Goal: Information Seeking & Learning: Learn about a topic

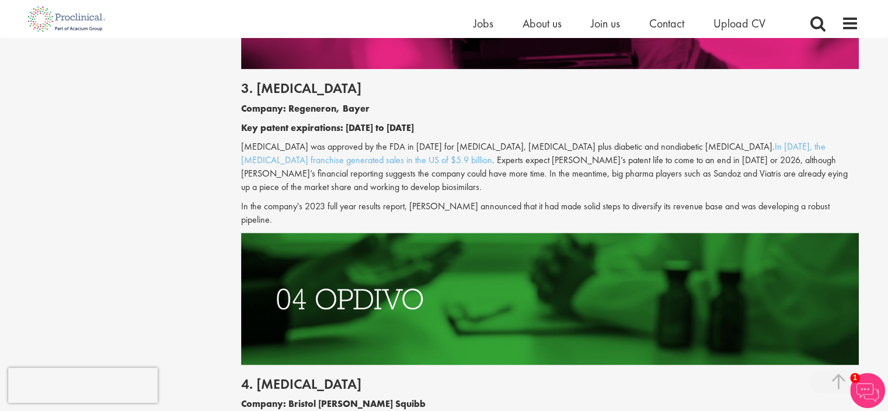
scroll to position [1506, 0]
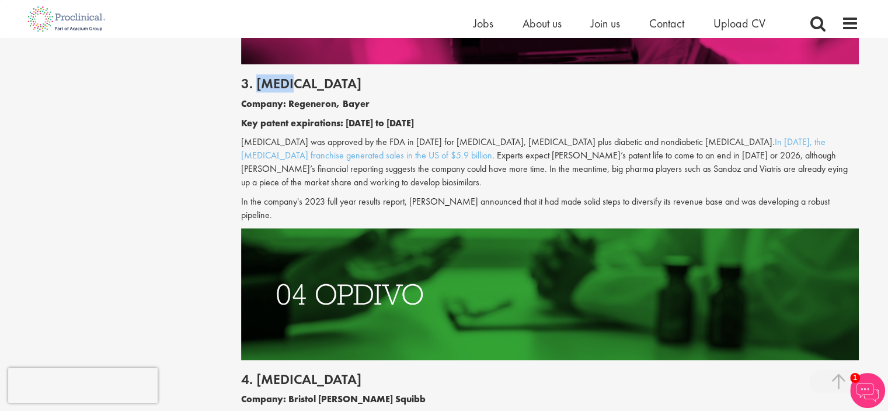
drag, startPoint x: 256, startPoint y: 83, endPoint x: 348, endPoint y: 84, distance: 92.3
click at [348, 84] on h2 "3. [MEDICAL_DATA]" at bounding box center [550, 83] width 618 height 15
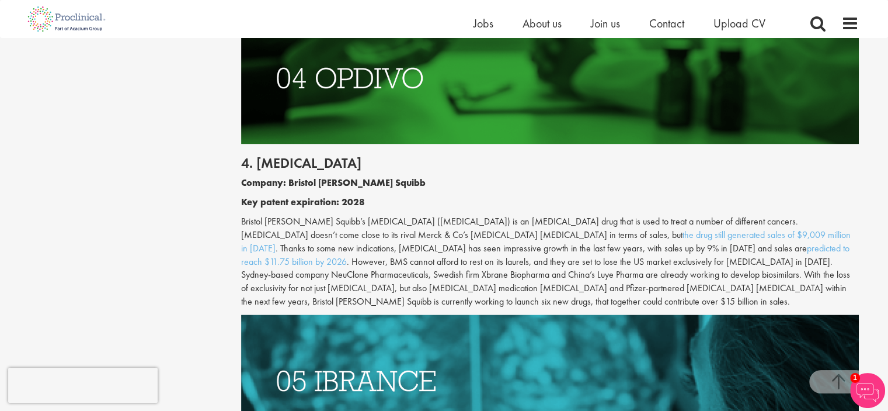
scroll to position [1740, 0]
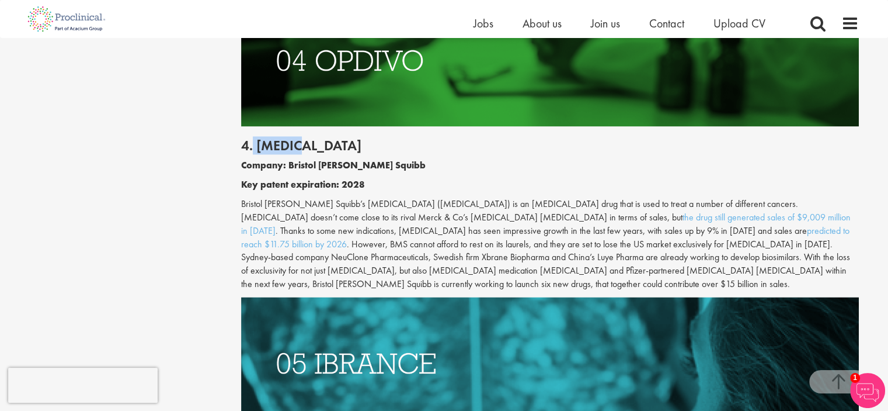
drag, startPoint x: 254, startPoint y: 133, endPoint x: 328, endPoint y: 136, distance: 74.2
click at [328, 138] on h2 "4. [MEDICAL_DATA]" at bounding box center [550, 145] width 618 height 15
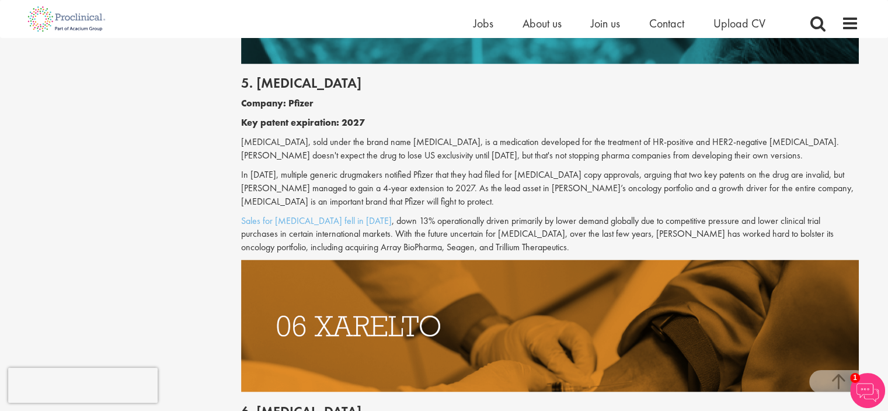
scroll to position [2032, 0]
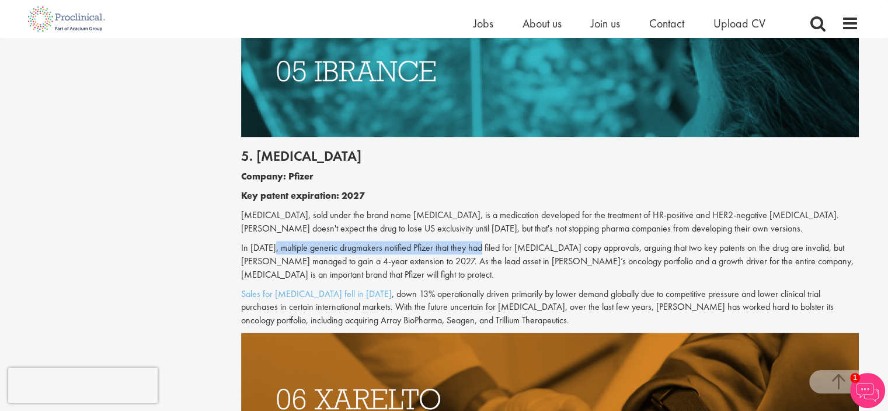
drag, startPoint x: 348, startPoint y: 214, endPoint x: 481, endPoint y: 214, distance: 133.2
click at [481, 241] on p "In [DATE], multiple generic drugmakers notified Pfizer that they had filed for …" at bounding box center [550, 261] width 618 height 40
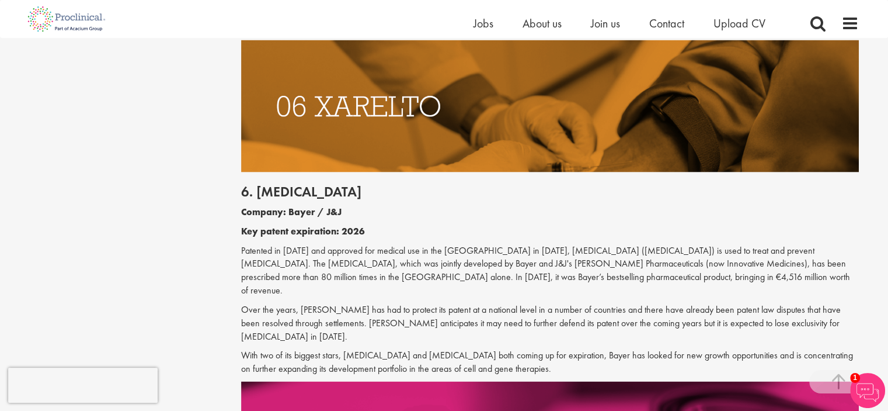
drag, startPoint x: 348, startPoint y: 231, endPoint x: 535, endPoint y: 258, distance: 189.5
click at [514, 256] on p "Patented in [DATE] and approved for medical use in the [GEOGRAPHIC_DATA] in [DA…" at bounding box center [550, 270] width 618 height 53
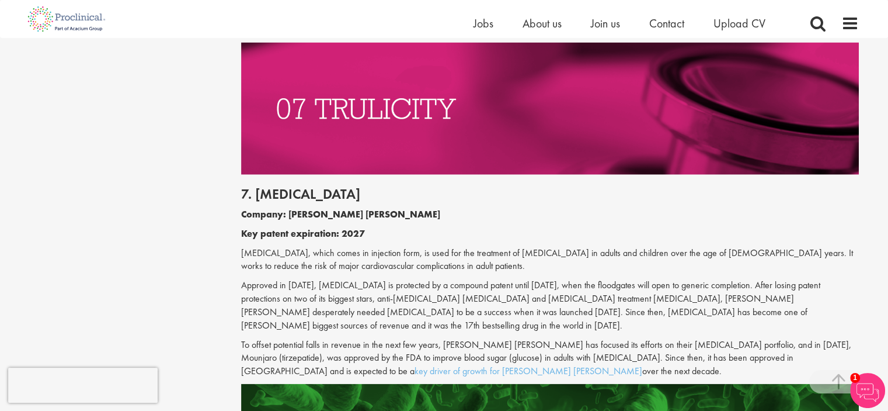
scroll to position [2616, 0]
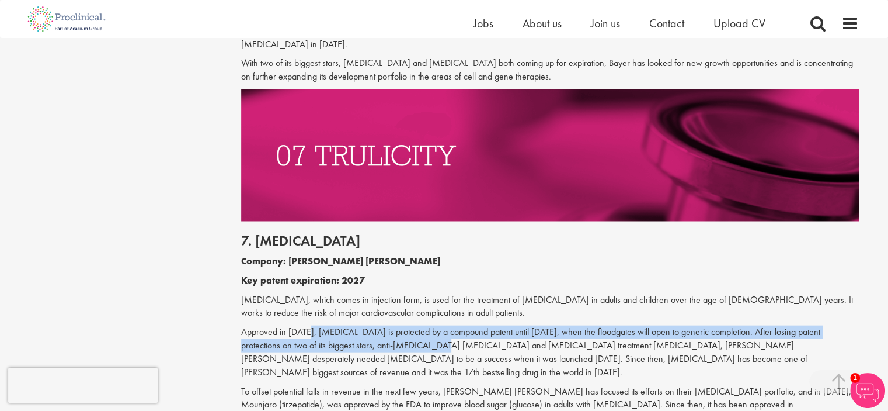
drag, startPoint x: 313, startPoint y: 274, endPoint x: 516, endPoint y: 287, distance: 203.7
click at [470, 325] on p "Approved in [DATE], [MEDICAL_DATA] is protected by a compound patent until [DAT…" at bounding box center [550, 351] width 618 height 53
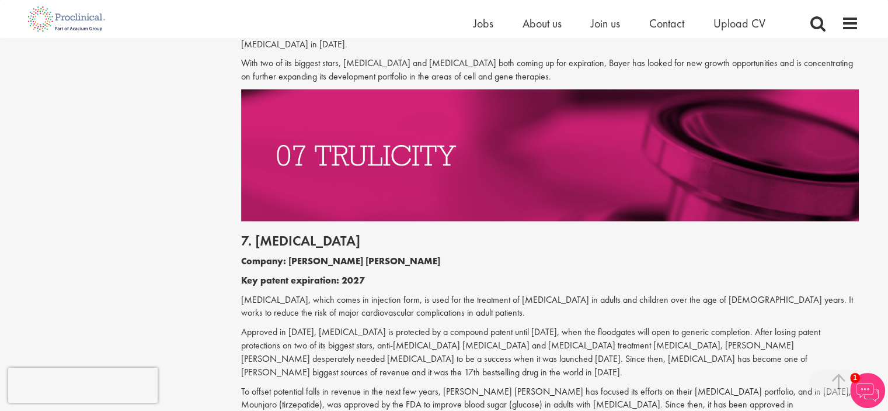
click at [467, 293] on p "[MEDICAL_DATA], which comes in injection form, is used for the treatment of [ME…" at bounding box center [550, 306] width 618 height 27
click at [283, 221] on div "7. [MEDICAL_DATA] Company: [PERSON_NAME] [PERSON_NAME] Key patent expiration: 2…" at bounding box center [550, 325] width 636 height 209
drag, startPoint x: 314, startPoint y: 213, endPoint x: 387, endPoint y: 216, distance: 73.1
click at [318, 221] on div "7. [MEDICAL_DATA] Company: [PERSON_NAME] [PERSON_NAME] Key patent expiration: 2…" at bounding box center [550, 325] width 636 height 209
click at [500, 274] on p "Key patent expiration: 2027" at bounding box center [550, 280] width 618 height 13
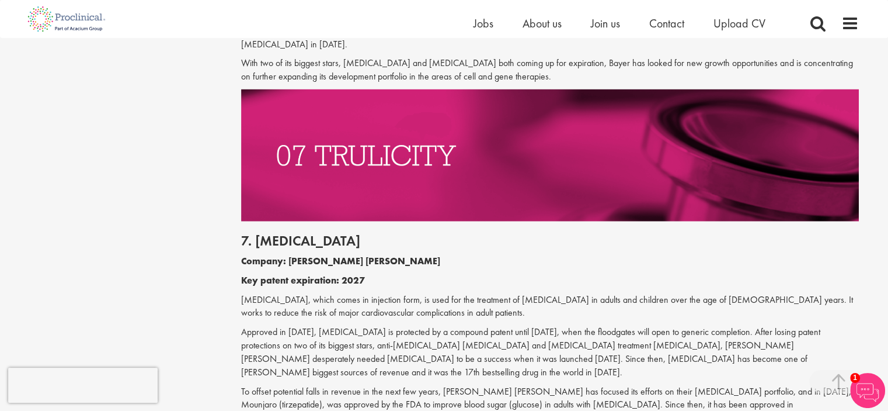
click at [311, 233] on h2 "7. [MEDICAL_DATA]" at bounding box center [550, 240] width 618 height 15
click at [307, 233] on h2 "7. [MEDICAL_DATA]" at bounding box center [550, 240] width 618 height 15
copy h2 "[MEDICAL_DATA]"
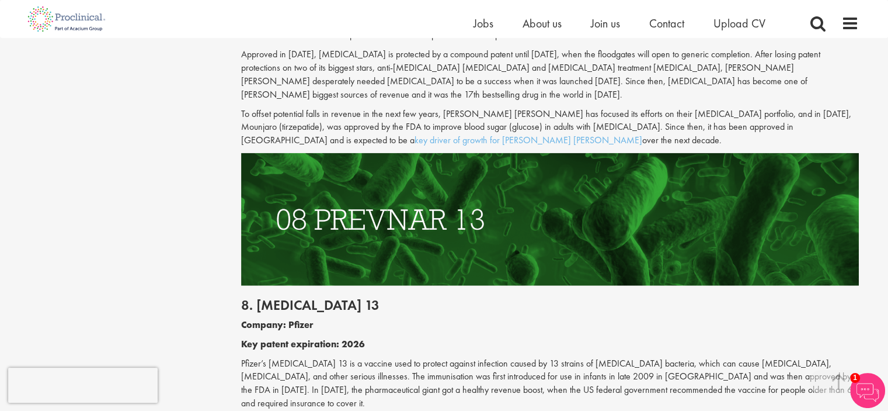
scroll to position [3025, 0]
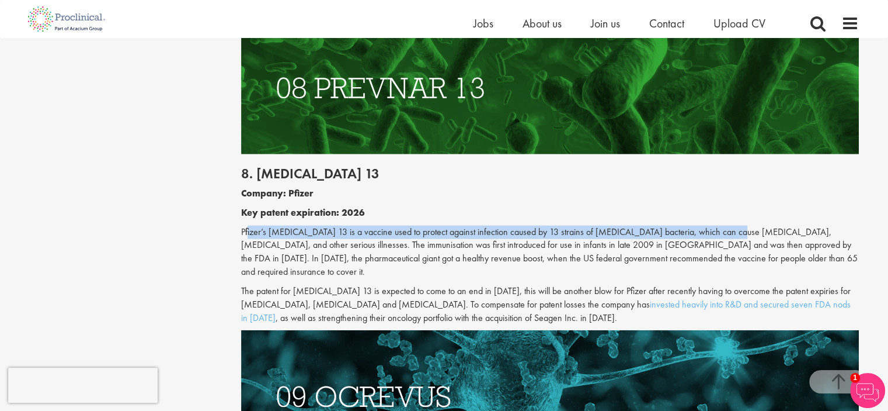
drag, startPoint x: 295, startPoint y: 166, endPoint x: 729, endPoint y: 172, distance: 434.0
click at [728, 225] on p "Pfizer’s [MEDICAL_DATA] 13 is a vaccine used to protect against infection cause…" at bounding box center [550, 251] width 618 height 53
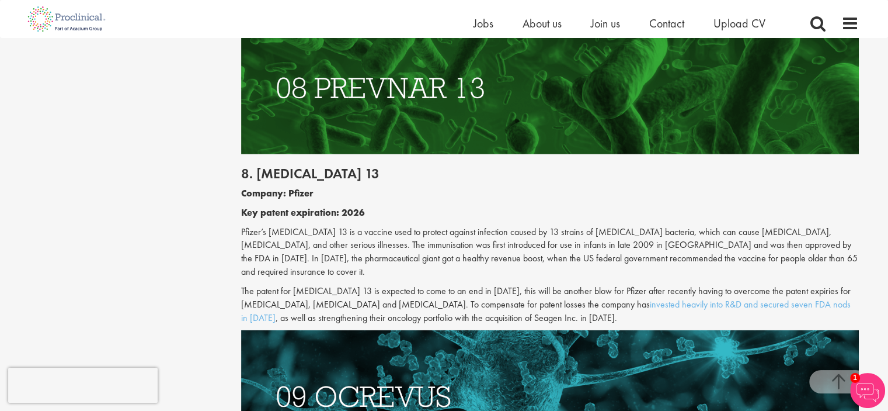
click at [648, 225] on p "Pfizer’s [MEDICAL_DATA] 13 is a vaccine used to protect against infection cause…" at bounding box center [550, 251] width 618 height 53
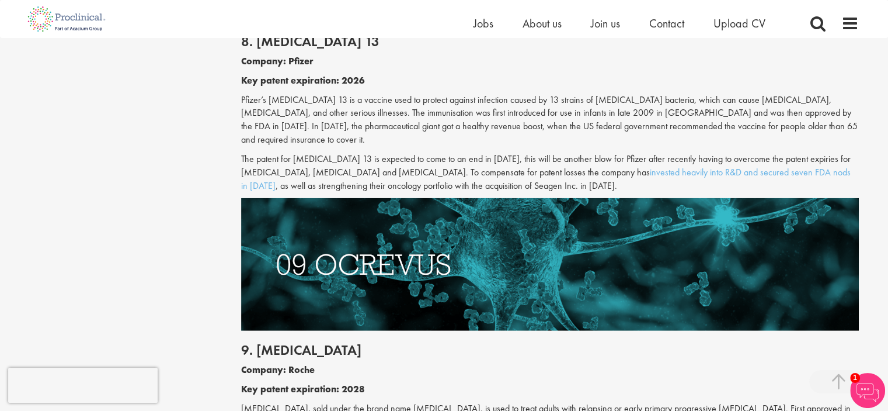
scroll to position [3259, 0]
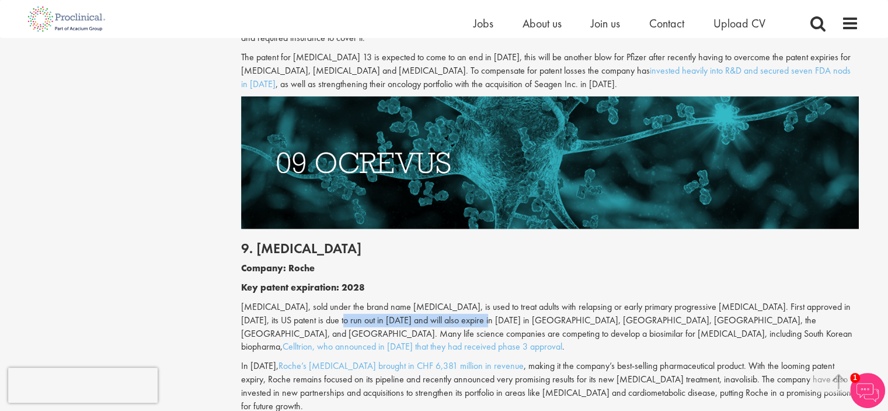
drag, startPoint x: 297, startPoint y: 246, endPoint x: 449, endPoint y: 244, distance: 151.9
click at [449, 300] on p "[MEDICAL_DATA], sold under the brand name [MEDICAL_DATA], is used to treat adul…" at bounding box center [550, 326] width 618 height 53
click at [331, 300] on p "[MEDICAL_DATA], sold under the brand name [MEDICAL_DATA], is used to treat adul…" at bounding box center [550, 326] width 618 height 53
click at [304, 241] on h2 "9. [MEDICAL_DATA]" at bounding box center [550, 248] width 618 height 15
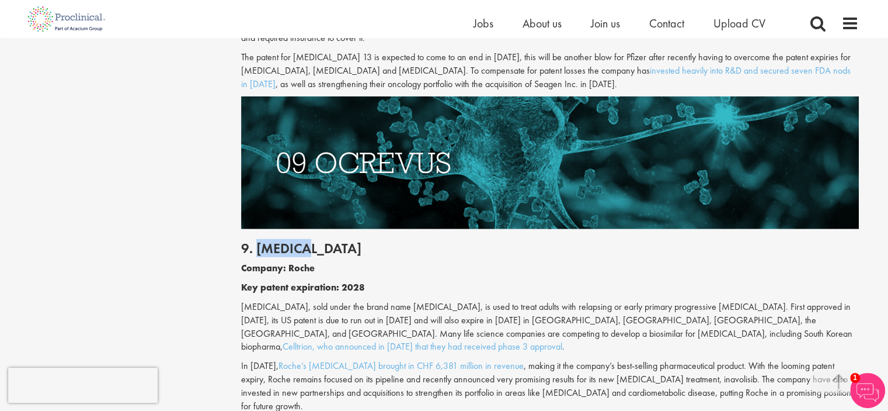
copy h2 "[MEDICAL_DATA]"
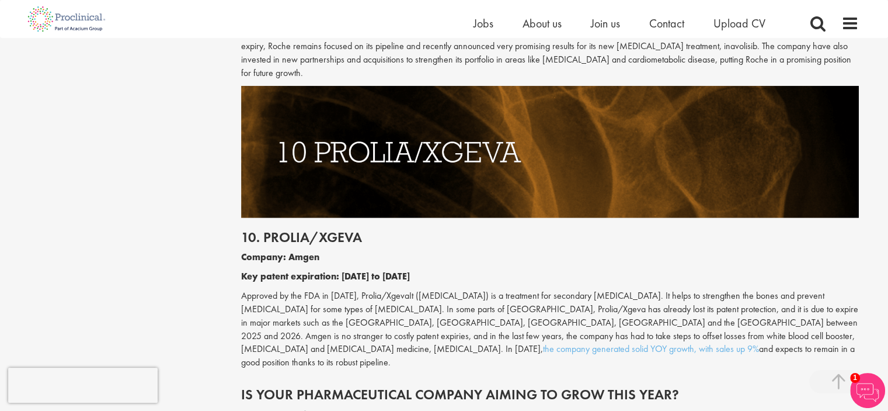
scroll to position [3668, 0]
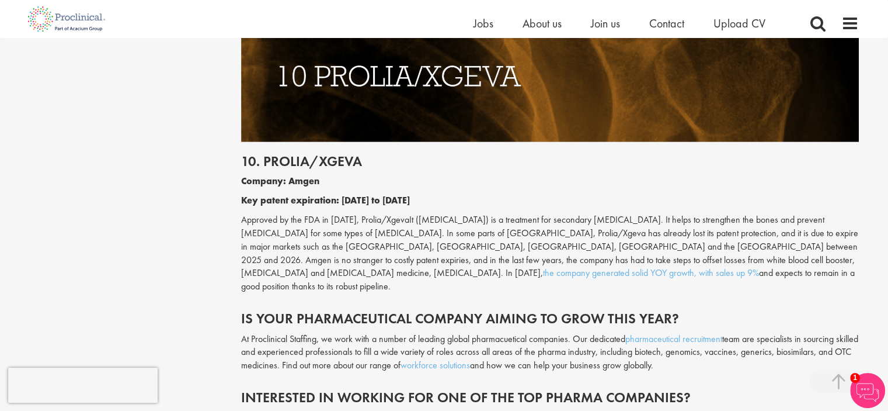
click at [374, 213] on p "Approved by the FDA in [DATE], Prolia/XgevaIt ([MEDICAL_DATA]) is a treatment f…" at bounding box center [550, 253] width 618 height 80
click at [437, 213] on p "Approved by the FDA in [DATE], Prolia/XgevaIt ([MEDICAL_DATA]) is a treatment f…" at bounding box center [550, 253] width 618 height 80
